Goal: Communication & Community: Connect with others

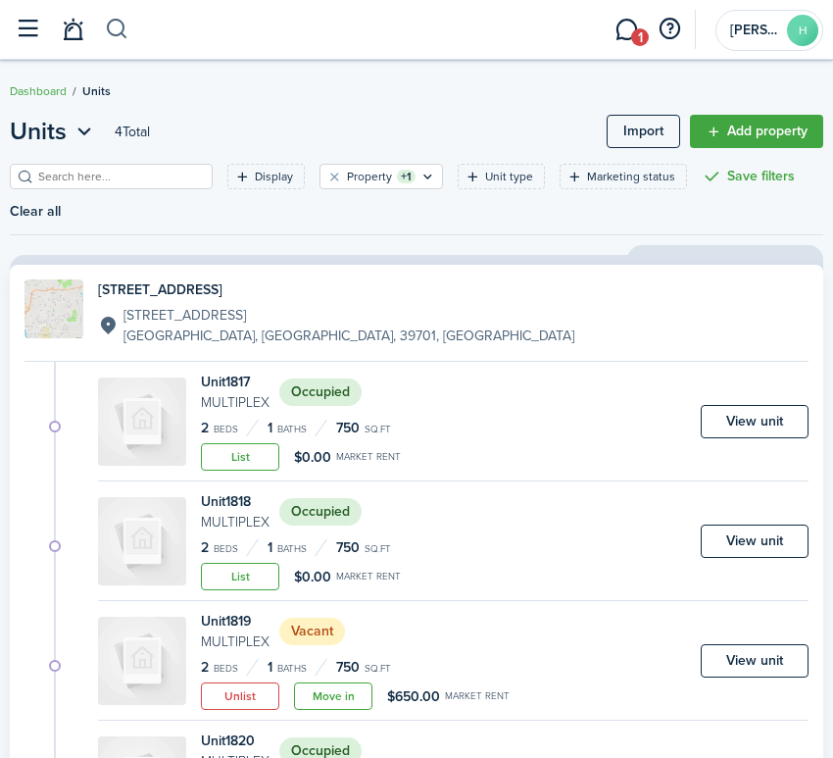
click at [122, 28] on button "button" at bounding box center [117, 29] width 25 height 33
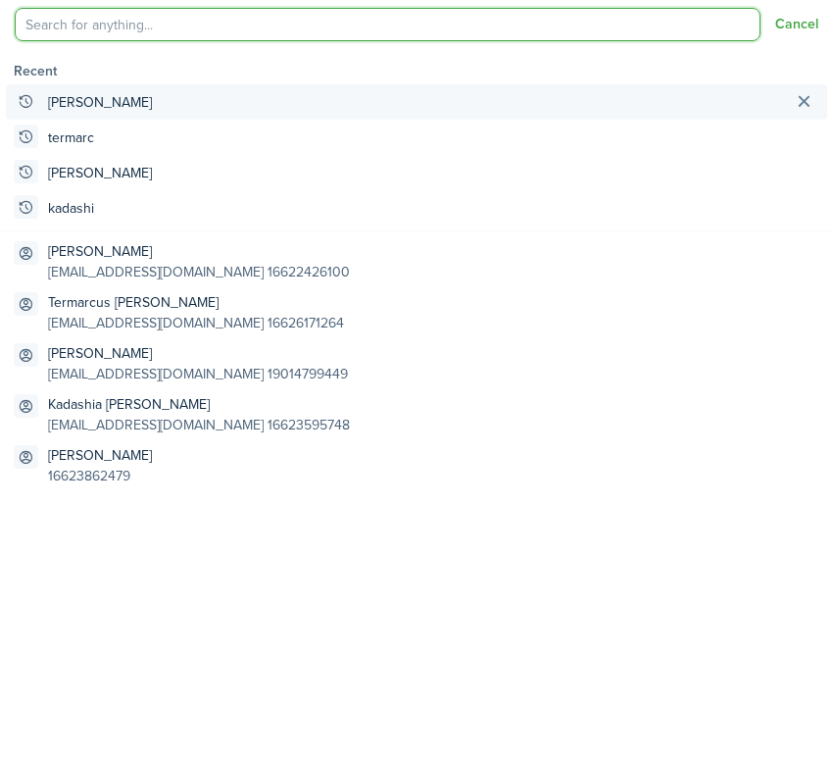
click at [115, 110] on global-search-item "[PERSON_NAME]" at bounding box center [417, 101] width 822 height 35
type input "[PERSON_NAME]"
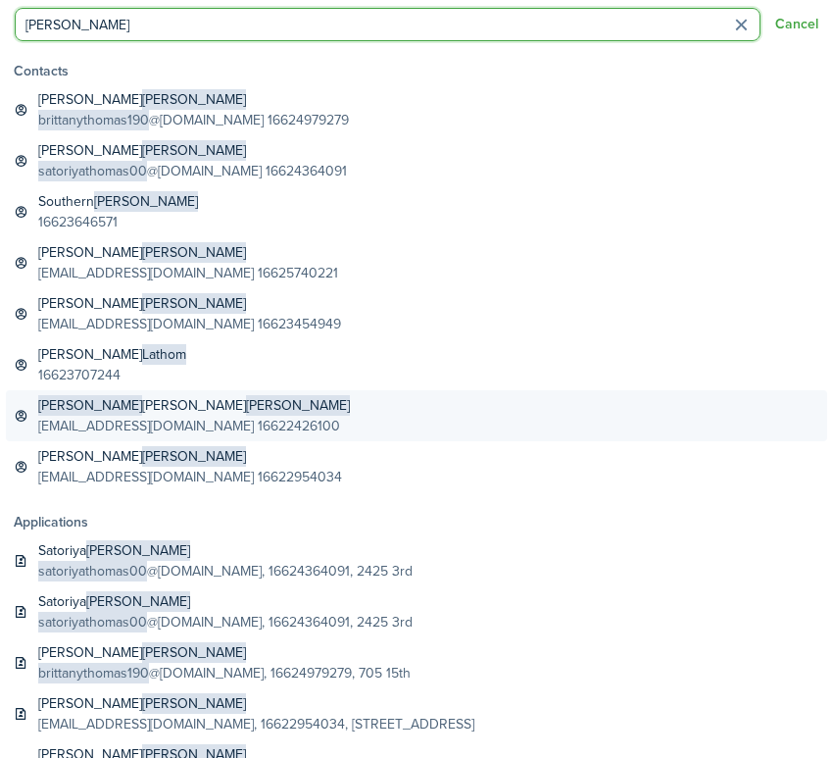
click at [246, 408] on span "[PERSON_NAME]" at bounding box center [298, 405] width 104 height 21
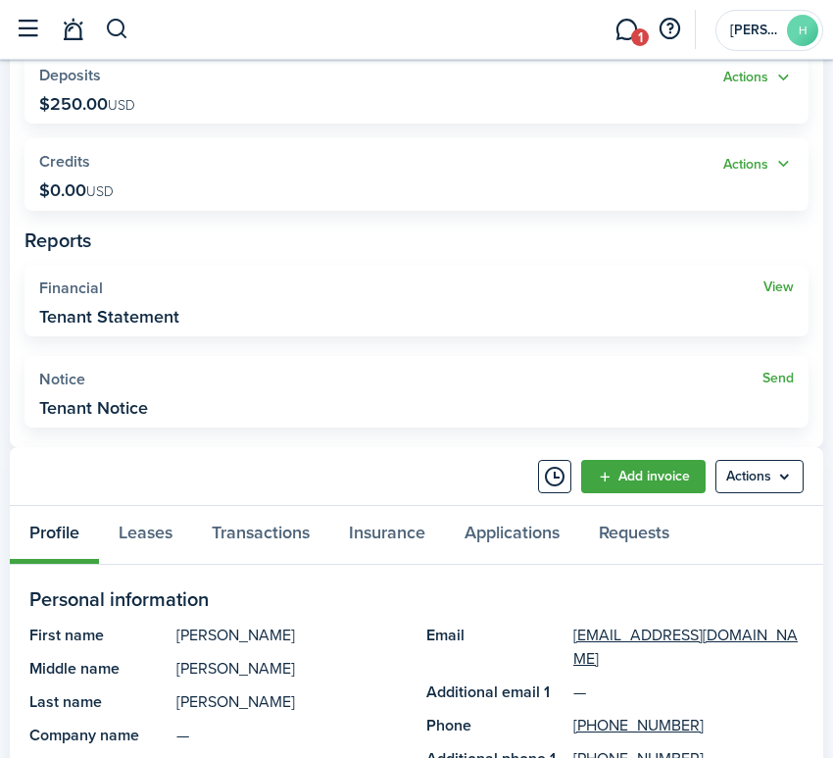
scroll to position [463, 0]
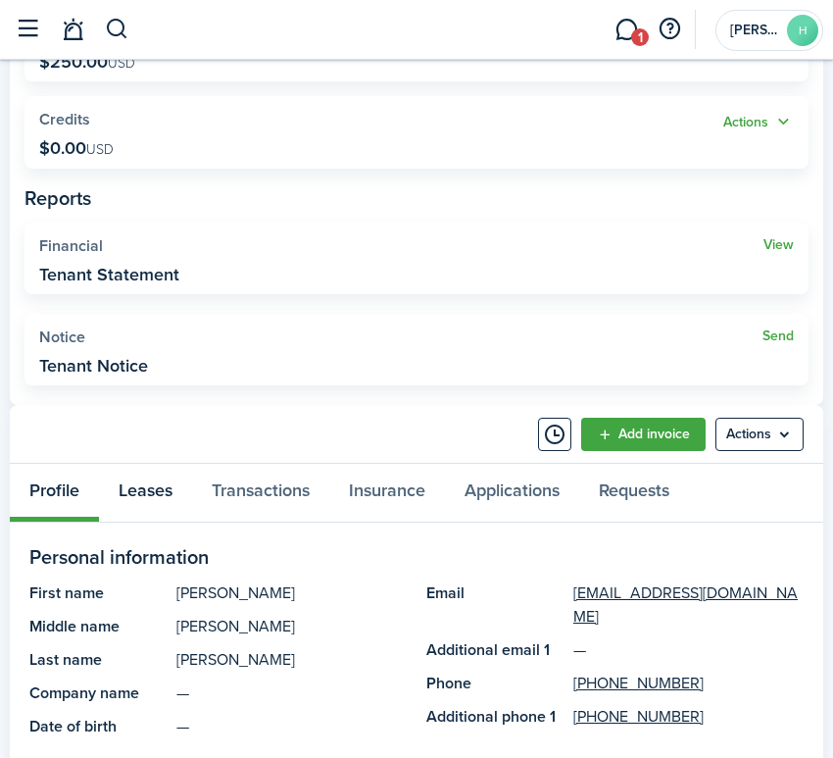
click at [147, 495] on link "Leases" at bounding box center [145, 493] width 93 height 58
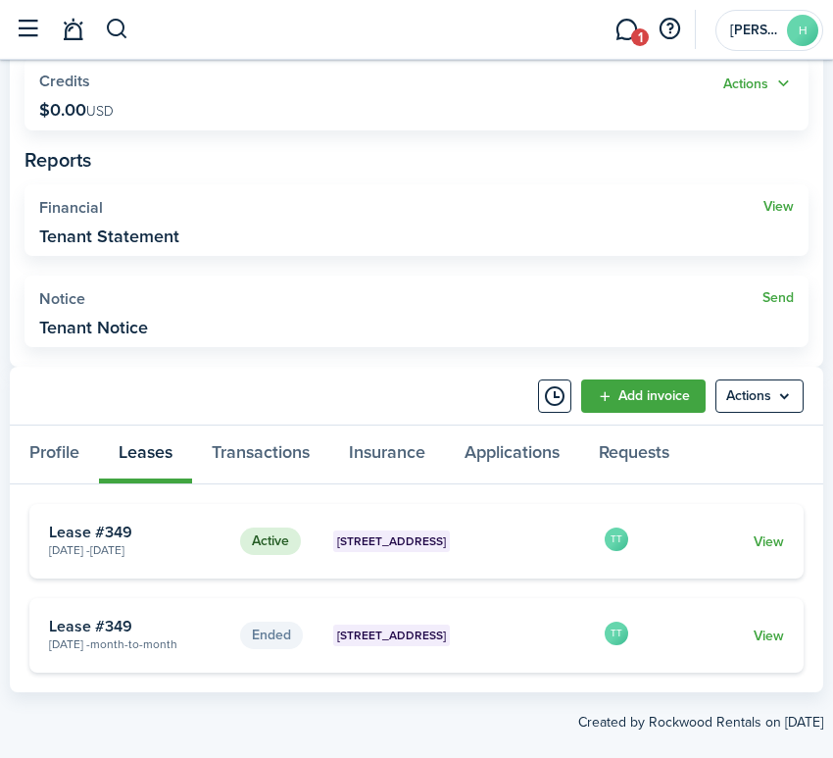
scroll to position [529, 0]
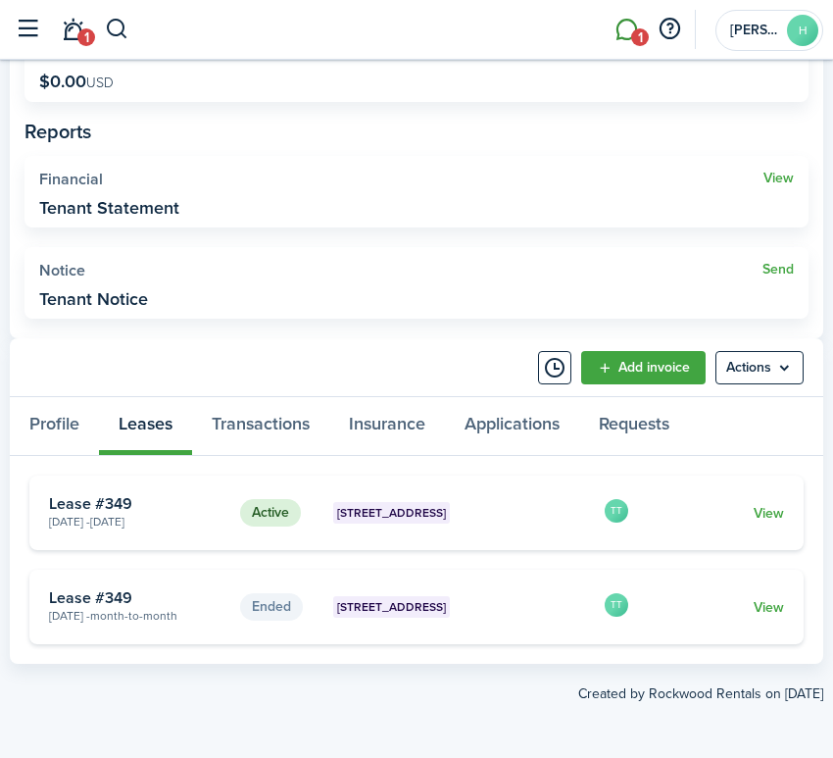
click at [626, 25] on link "1" at bounding box center [626, 30] width 37 height 48
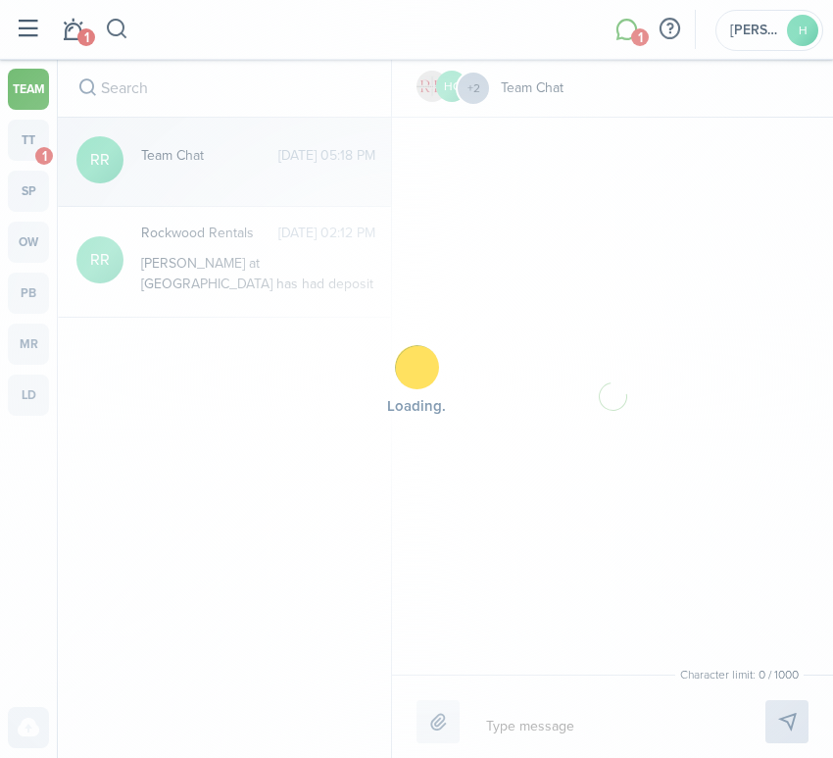
scroll to position [343, 0]
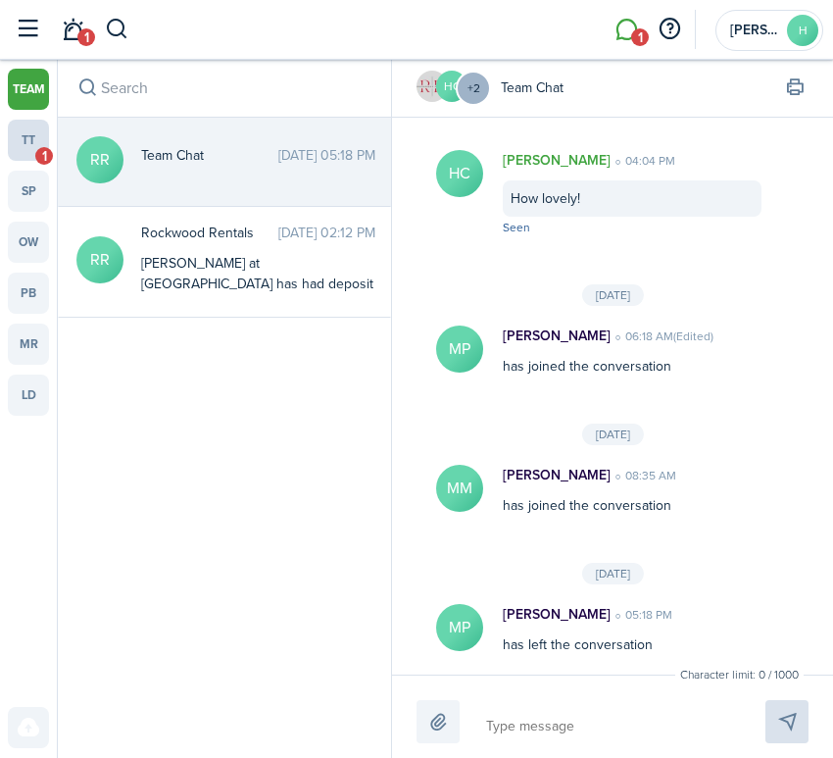
click at [19, 154] on link "tt 1" at bounding box center [28, 140] width 41 height 41
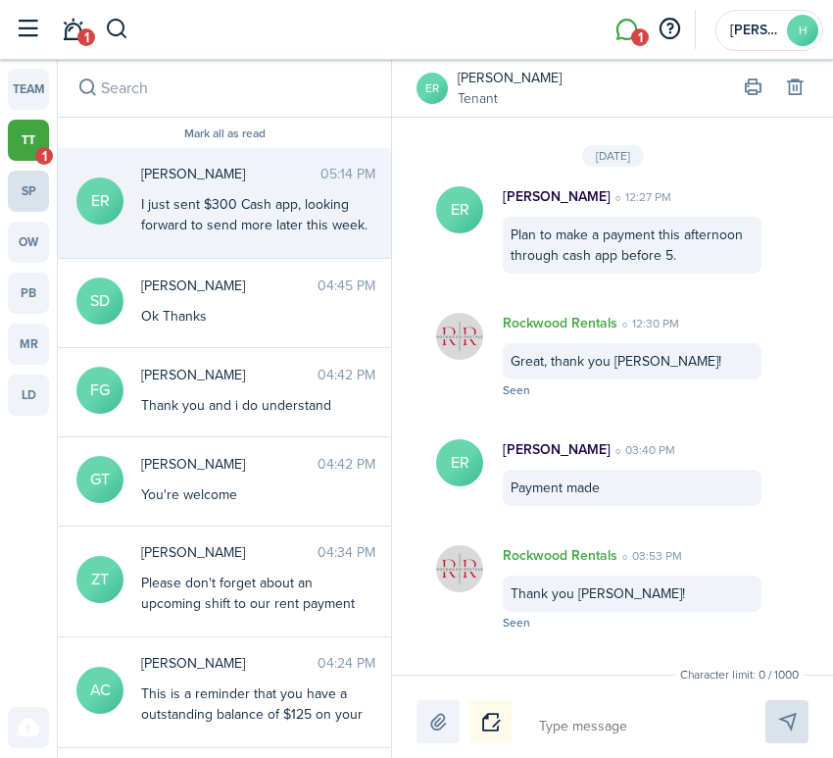
scroll to position [2983, 0]
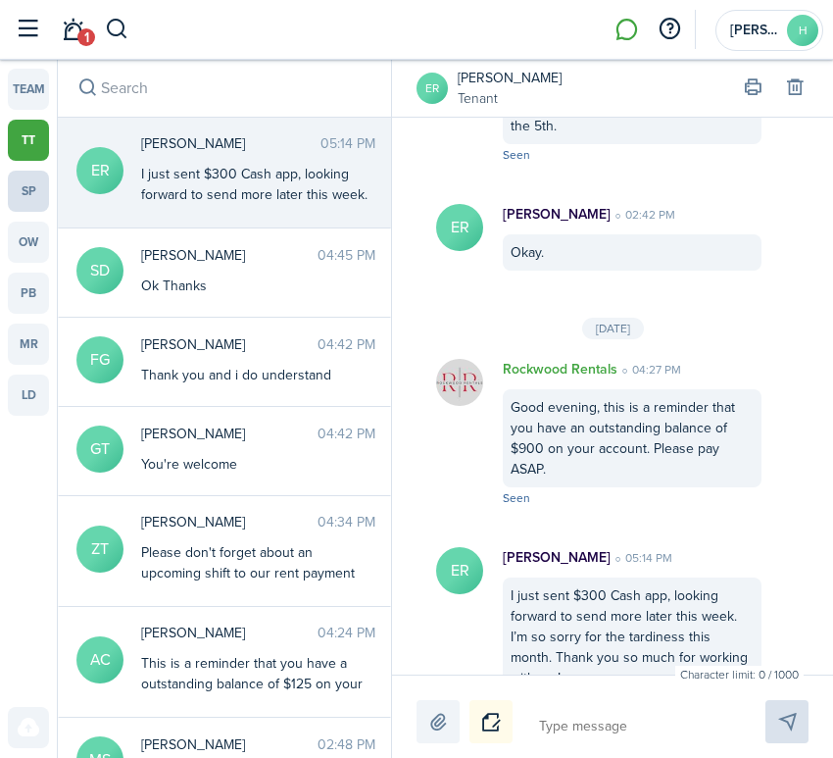
click at [19, 184] on link "sp" at bounding box center [28, 191] width 41 height 41
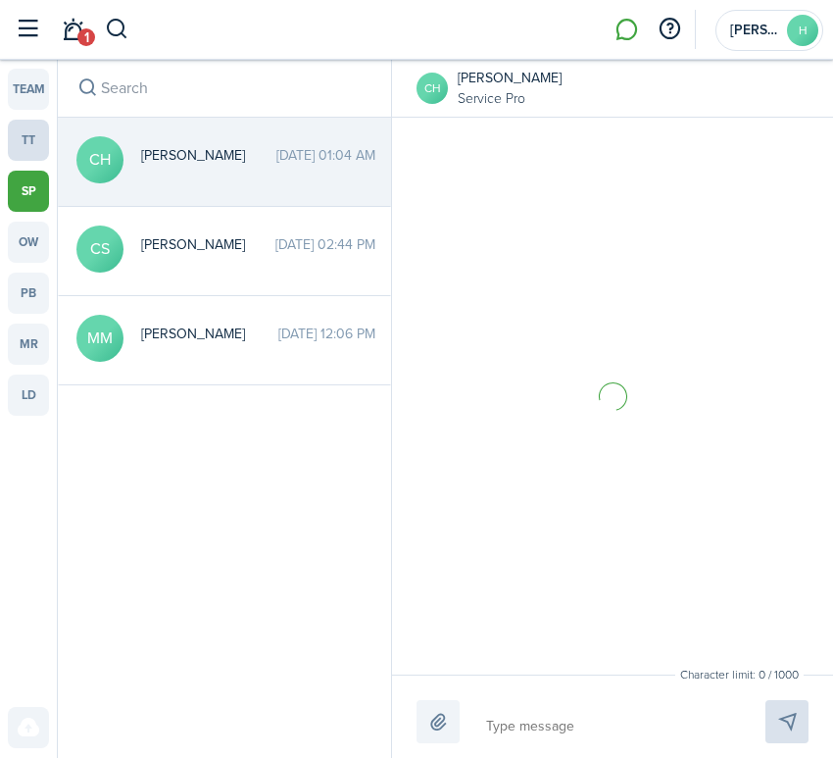
click at [25, 143] on link "tt" at bounding box center [28, 140] width 41 height 41
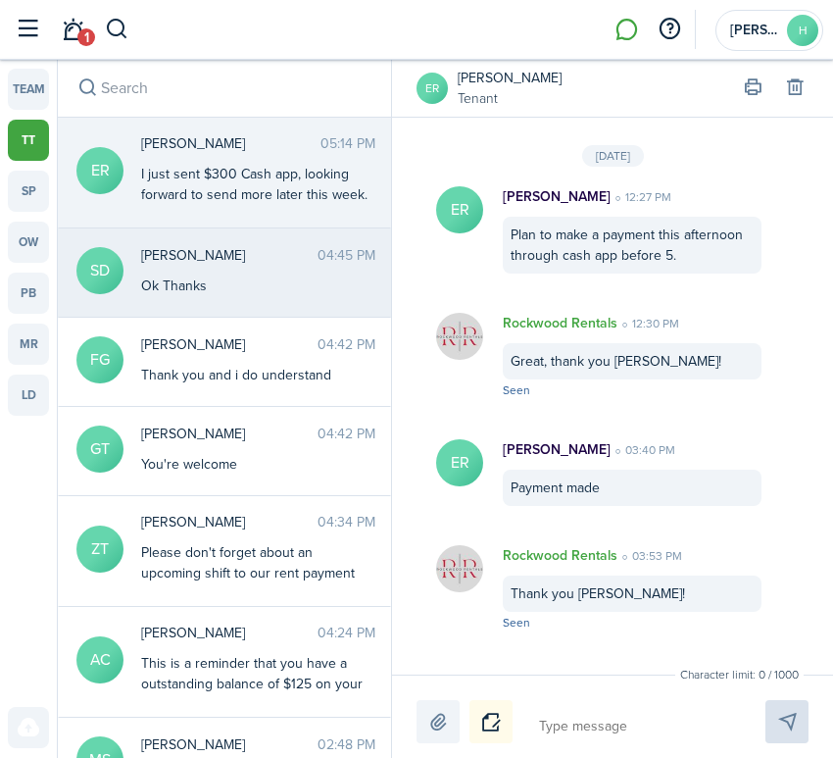
scroll to position [2983, 0]
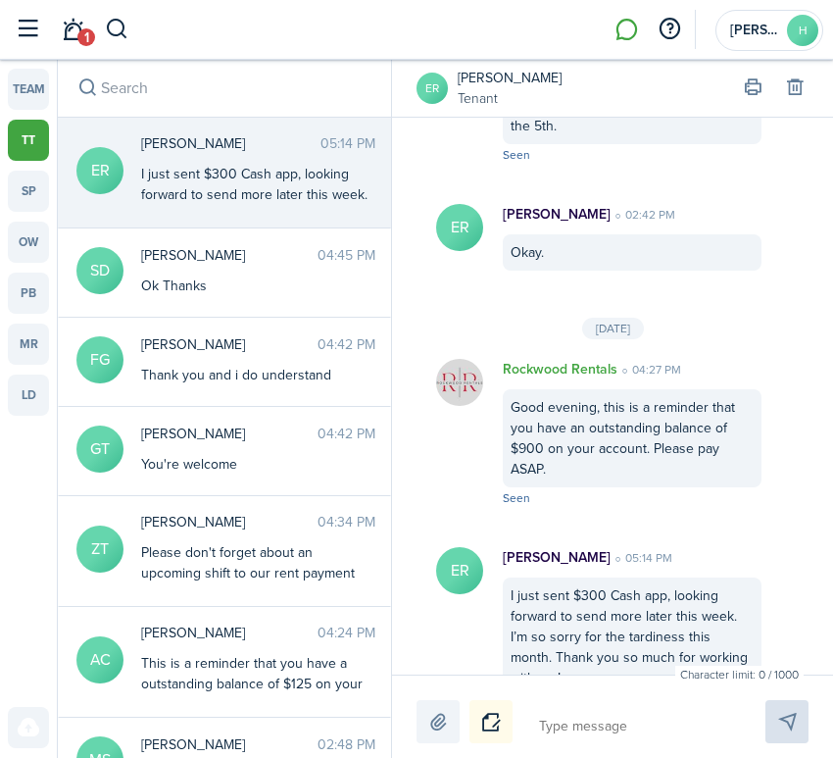
click at [27, 130] on link "tt" at bounding box center [28, 140] width 41 height 41
